Goal: Information Seeking & Learning: Learn about a topic

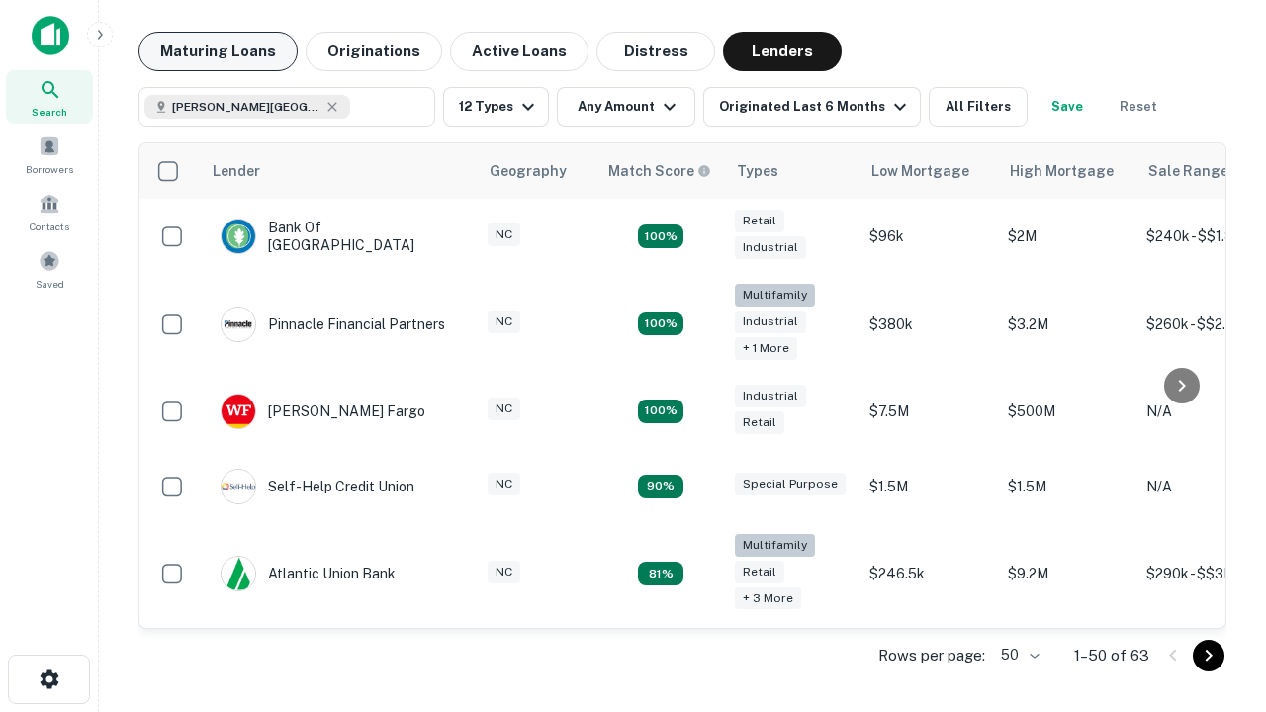
click at [218, 51] on button "Maturing Loans" at bounding box center [217, 52] width 159 height 40
